Goal: Task Accomplishment & Management: Manage account settings

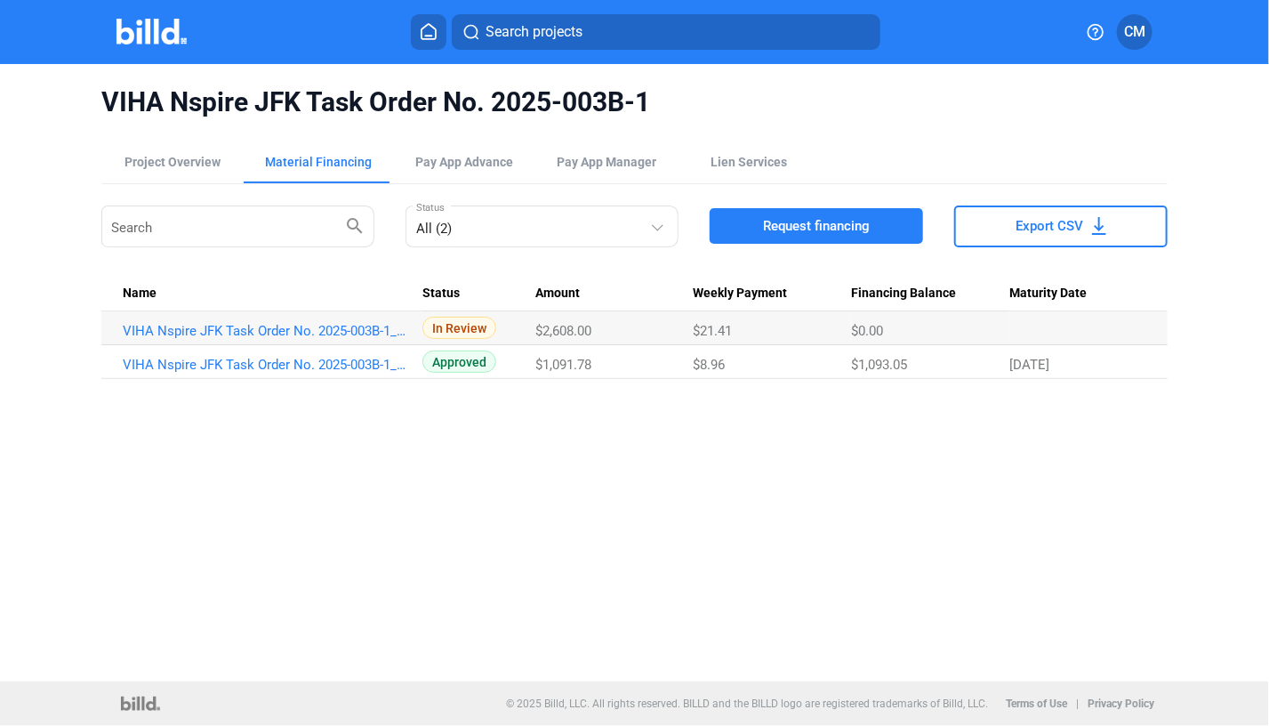
click at [149, 31] on img at bounding box center [152, 32] width 70 height 26
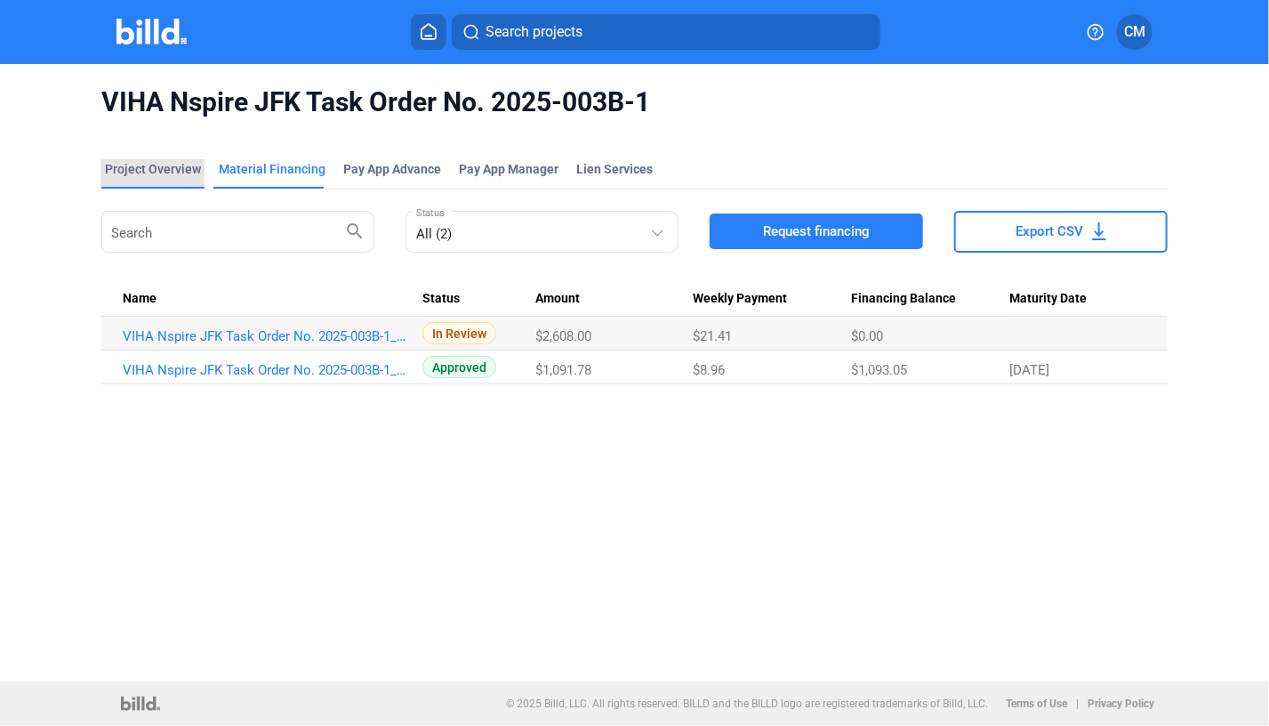
click at [164, 171] on div "Project Overview" at bounding box center [153, 169] width 96 height 18
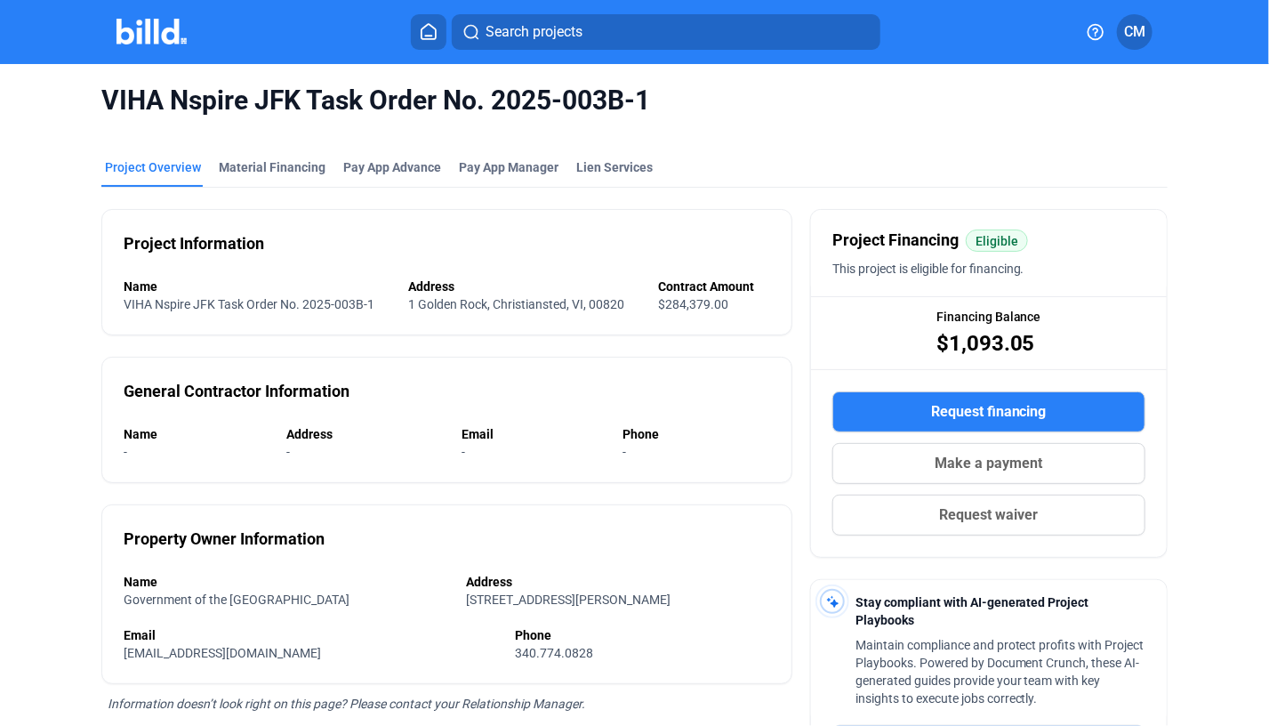
scroll to position [5, 0]
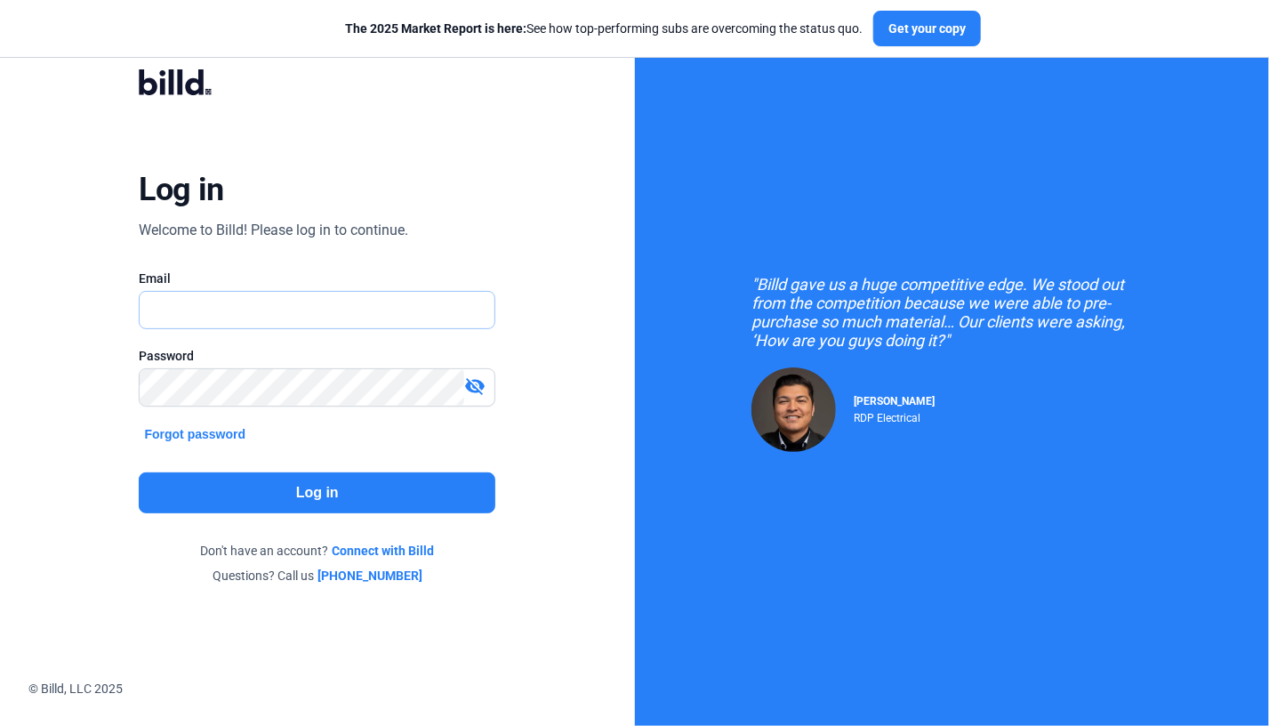
type input "[PERSON_NAME][EMAIL_ADDRESS][DOMAIN_NAME]"
click at [331, 485] on button "Log in" at bounding box center [317, 492] width 357 height 41
